Goal: Use online tool/utility: Utilize a website feature to perform a specific function

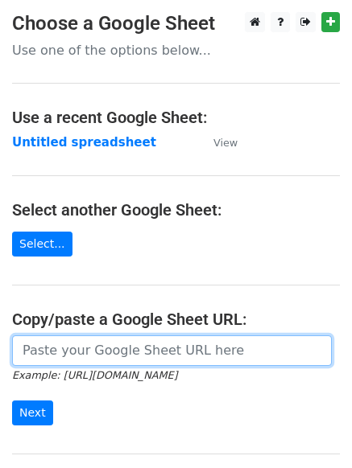
click at [73, 348] on input "url" at bounding box center [171, 351] width 319 height 31
paste input "https://docs.google.com/spreadsheets/d/1yGbG8NpAEKpOaQqQ_b3Vt-JGlDY3hjowmiiNWMe…"
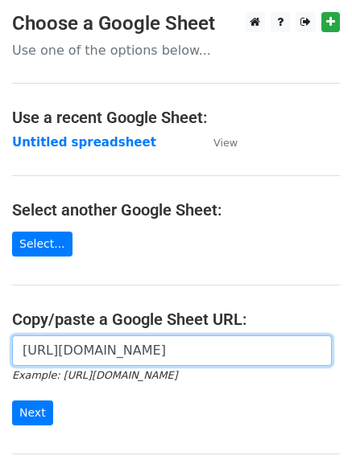
scroll to position [0, 369]
type input "https://docs.google.com/spreadsheets/d/1yGbG8NpAEKpOaQqQ_b3Vt-JGlDY3hjowmiiNWMe…"
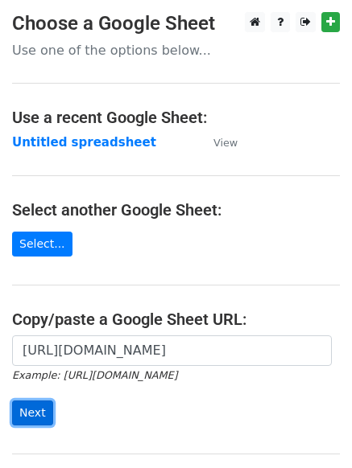
scroll to position [0, 0]
click at [29, 408] on input "Next" at bounding box center [32, 413] width 41 height 25
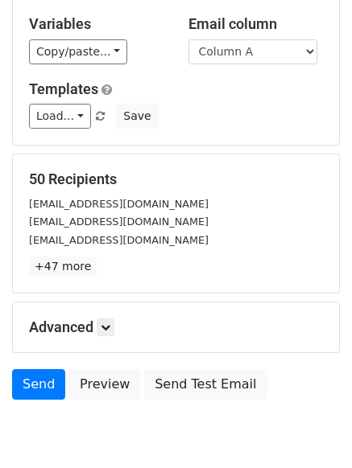
scroll to position [97, 0]
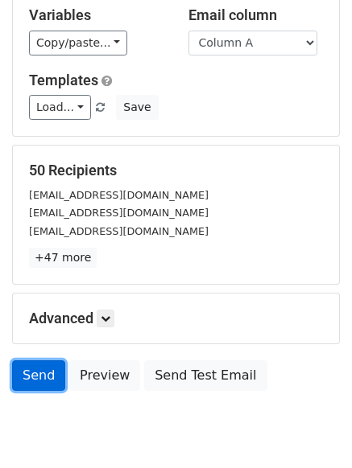
click at [27, 369] on link "Send" at bounding box center [38, 375] width 53 height 31
